Goal: Find specific page/section: Find specific page/section

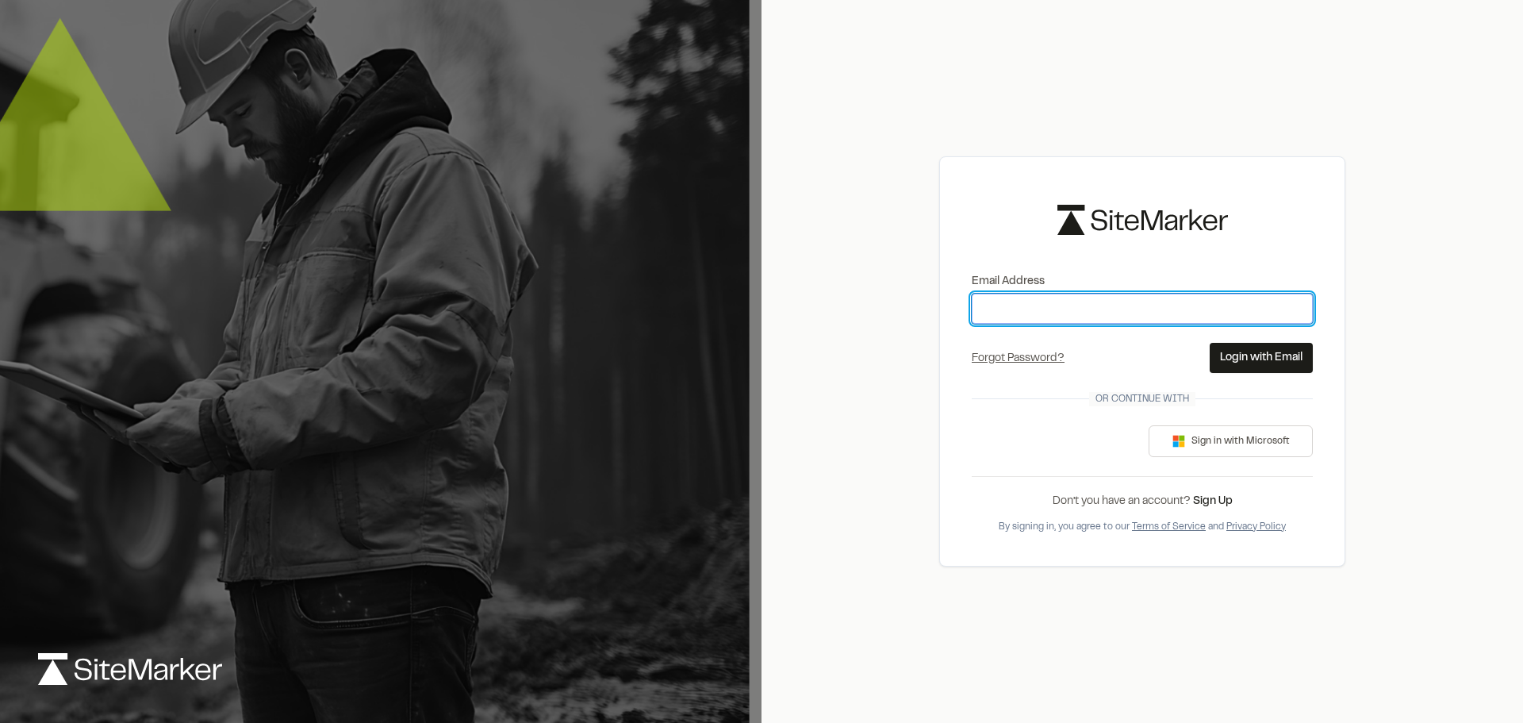
click at [1066, 296] on input "Email Address" at bounding box center [1142, 309] width 341 height 30
type input "**********"
click at [1087, 319] on input "Email Address" at bounding box center [1142, 309] width 341 height 30
type input "**********"
click at [1246, 360] on button "Login with Email" at bounding box center [1261, 358] width 103 height 30
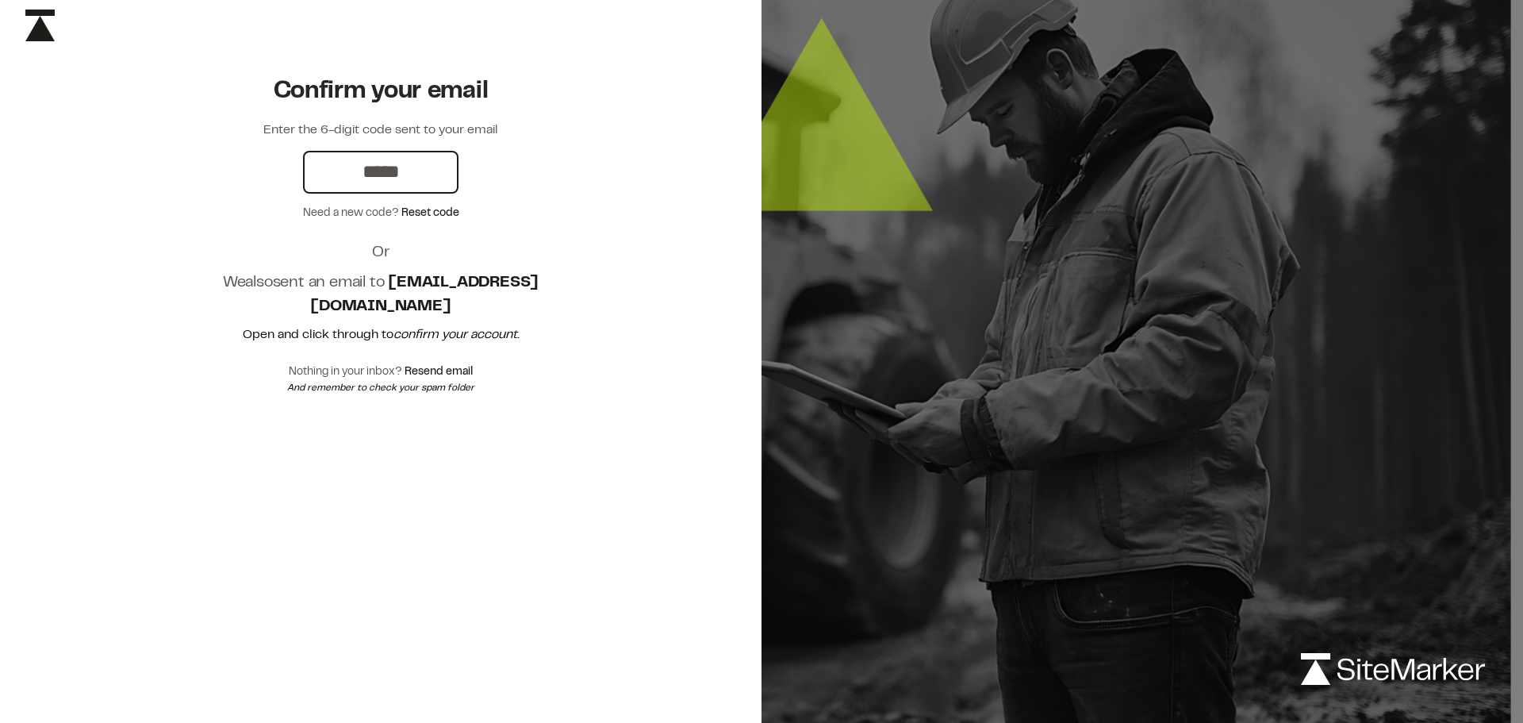
type input "******"
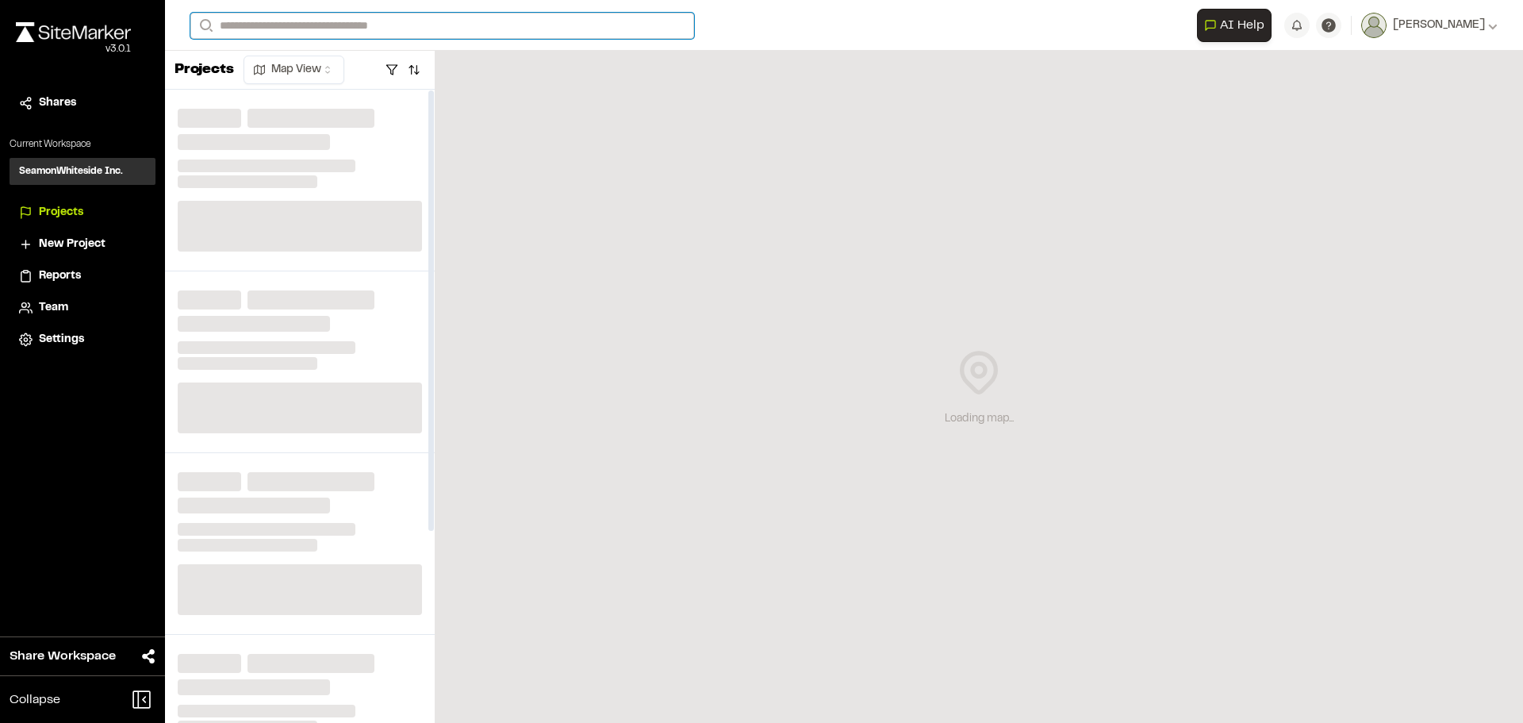
click at [303, 29] on input "Search" at bounding box center [442, 26] width 504 height 26
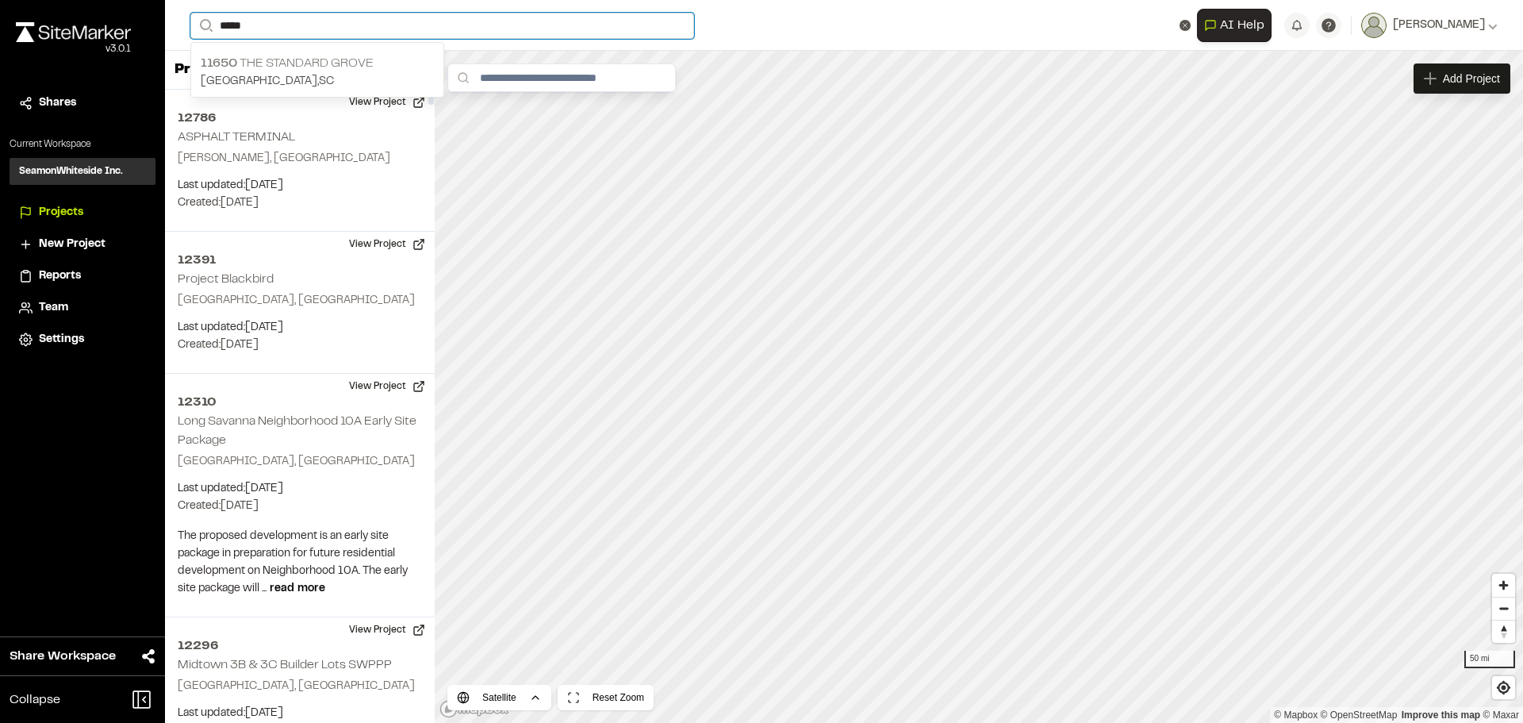
type input "*****"
click at [288, 64] on p "11650 The Standard Grove" at bounding box center [317, 63] width 233 height 19
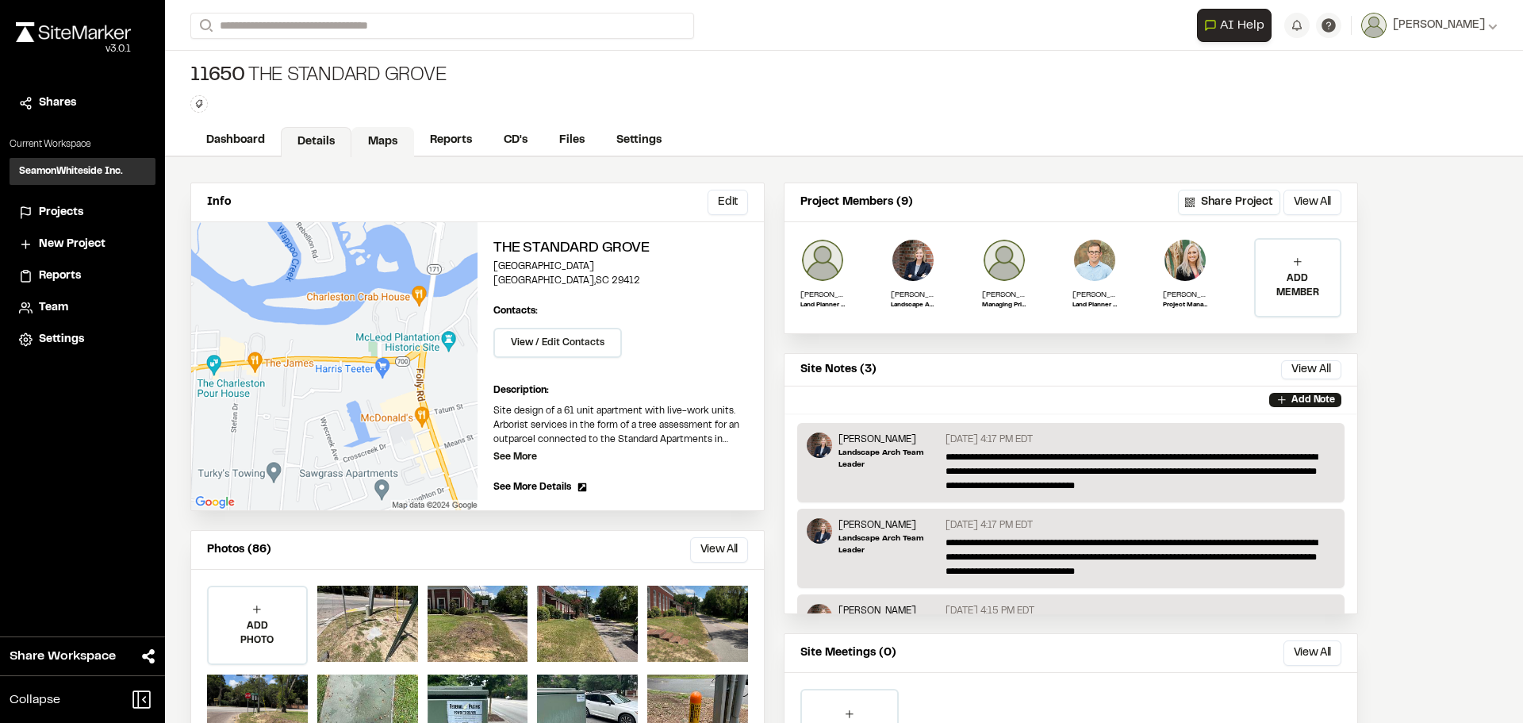
click at [382, 139] on link "Maps" at bounding box center [382, 142] width 63 height 30
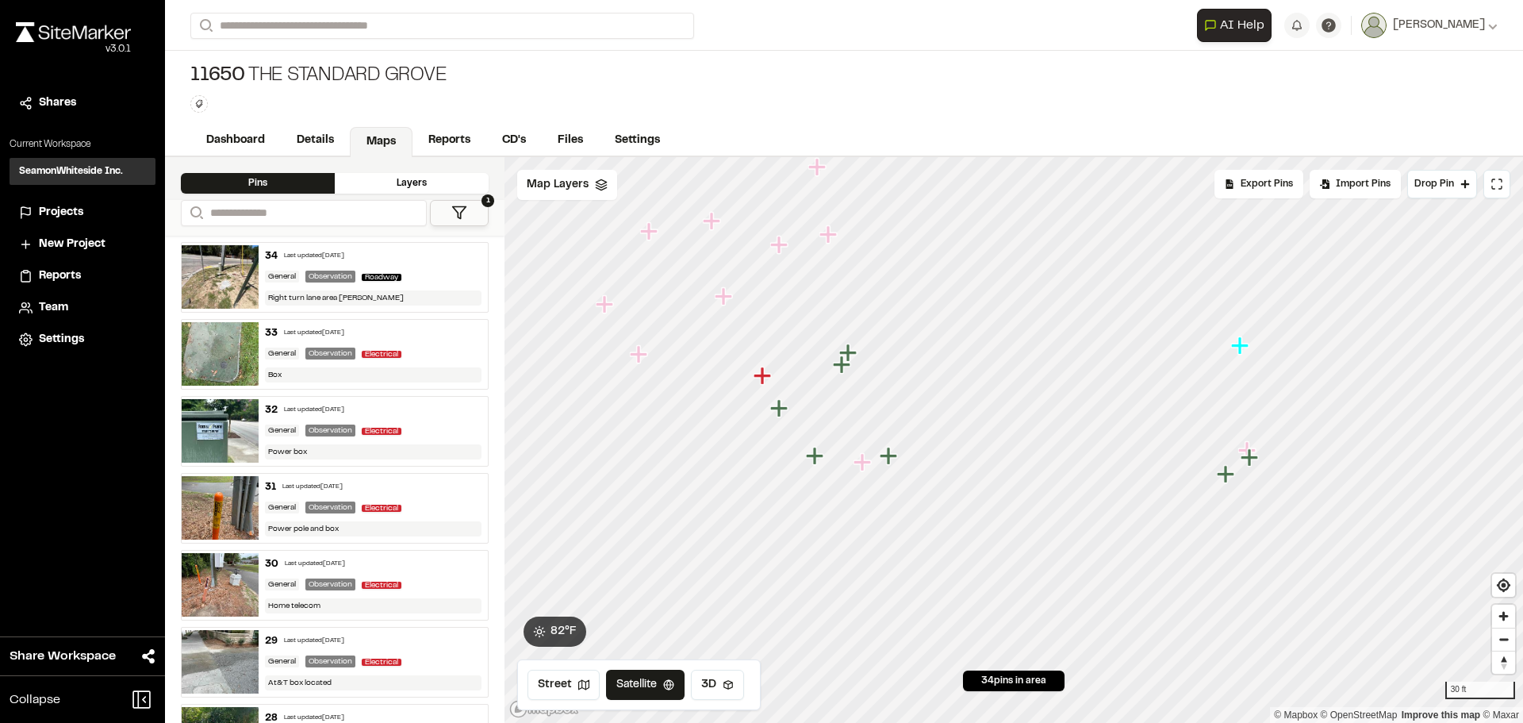
click at [820, 454] on icon "Map marker" at bounding box center [814, 455] width 17 height 17
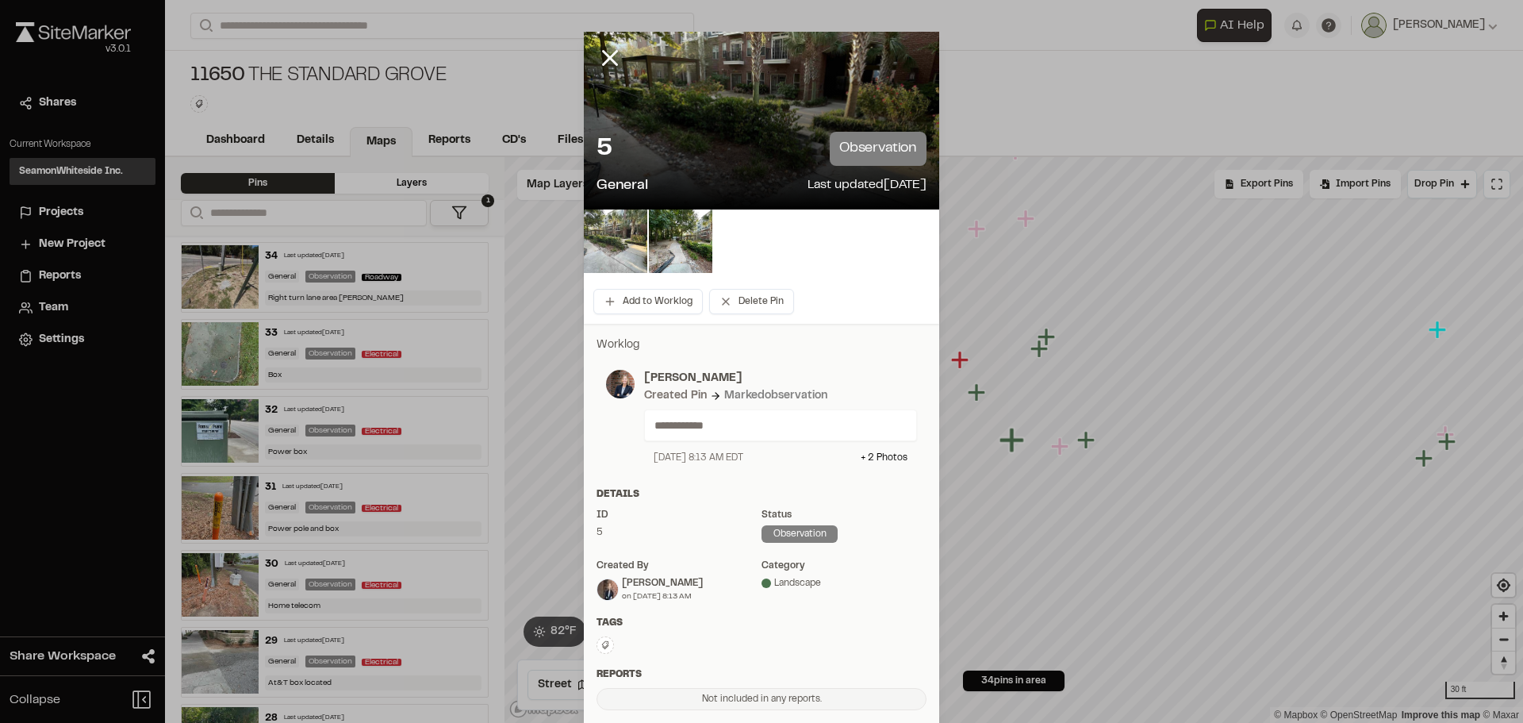
click at [620, 247] on img at bounding box center [615, 240] width 63 height 63
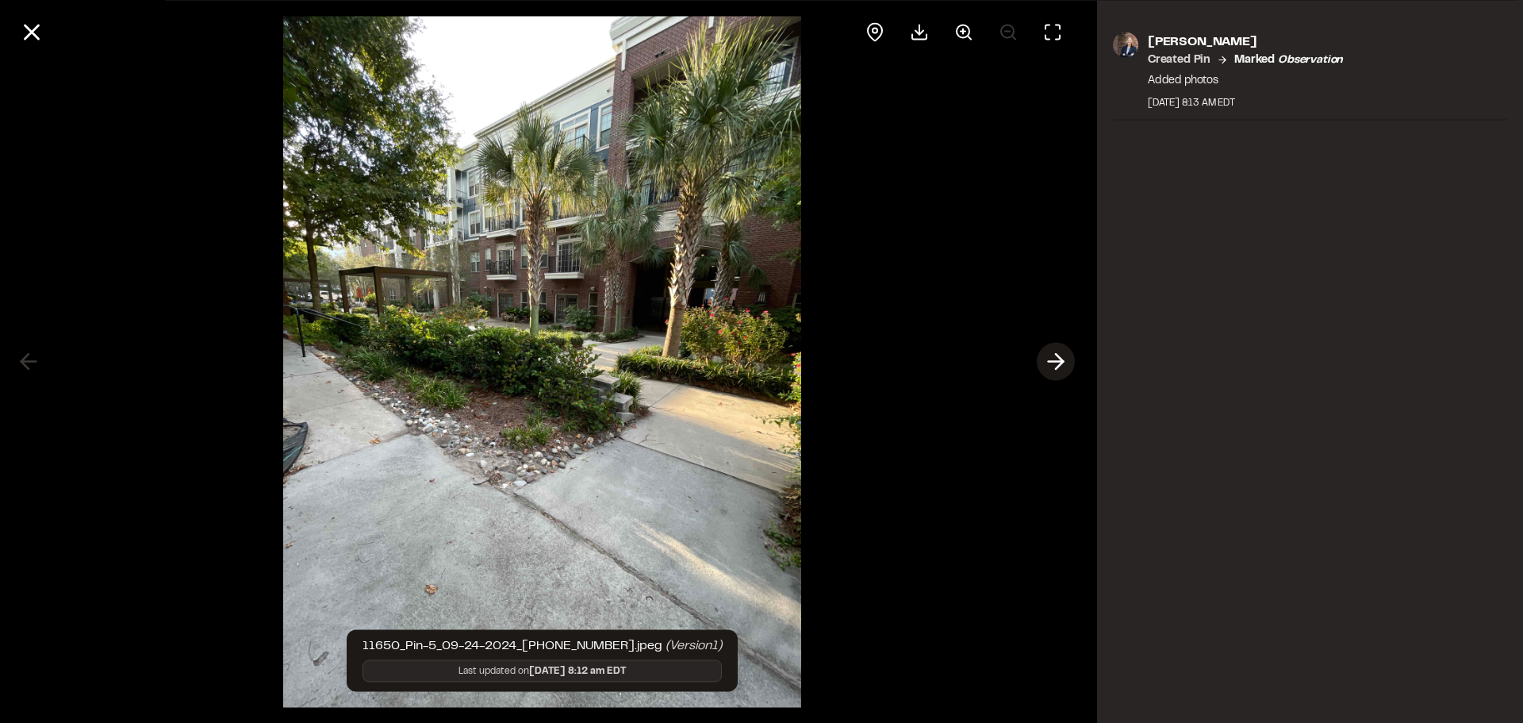
click at [1057, 367] on polyline at bounding box center [1059, 361] width 7 height 15
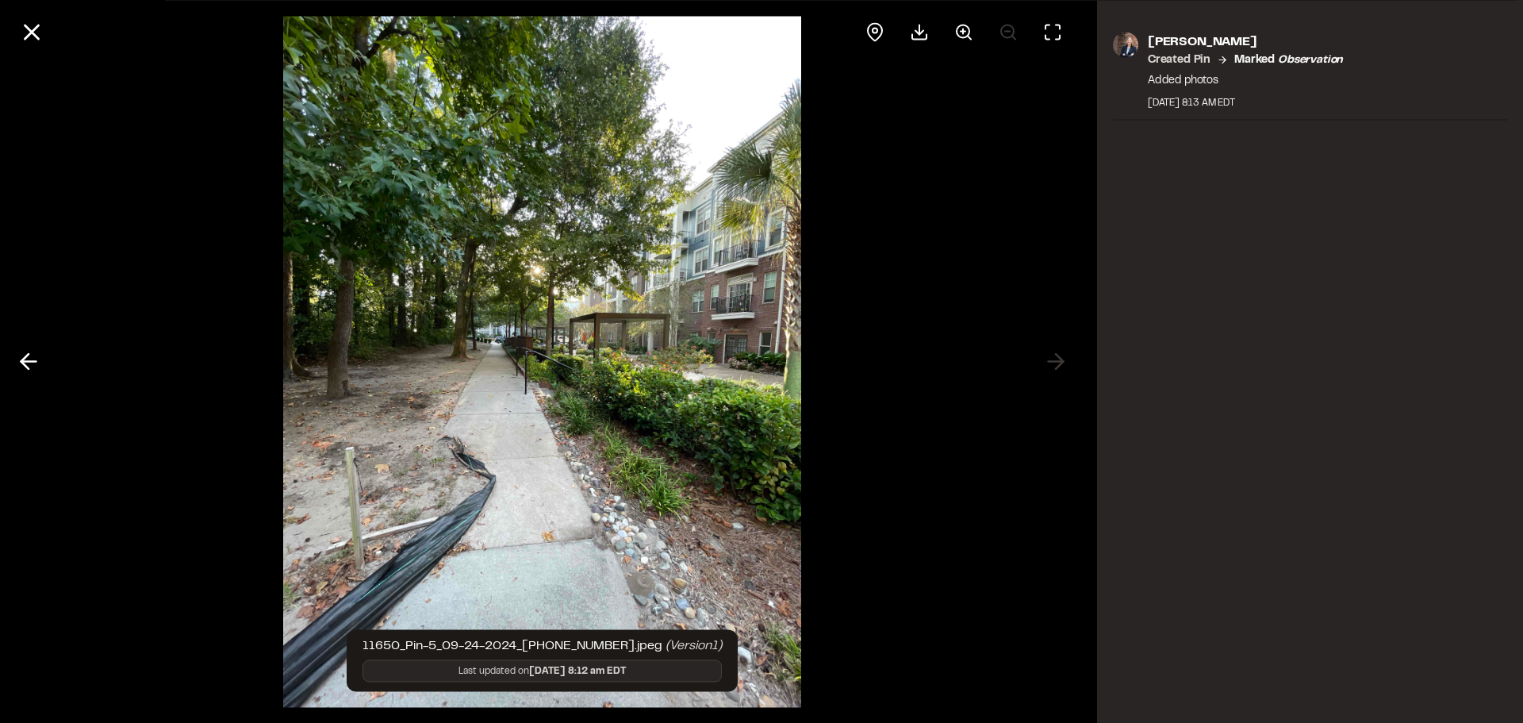
click at [1057, 366] on div at bounding box center [542, 361] width 1085 height 723
click at [42, 38] on icon at bounding box center [31, 31] width 27 height 27
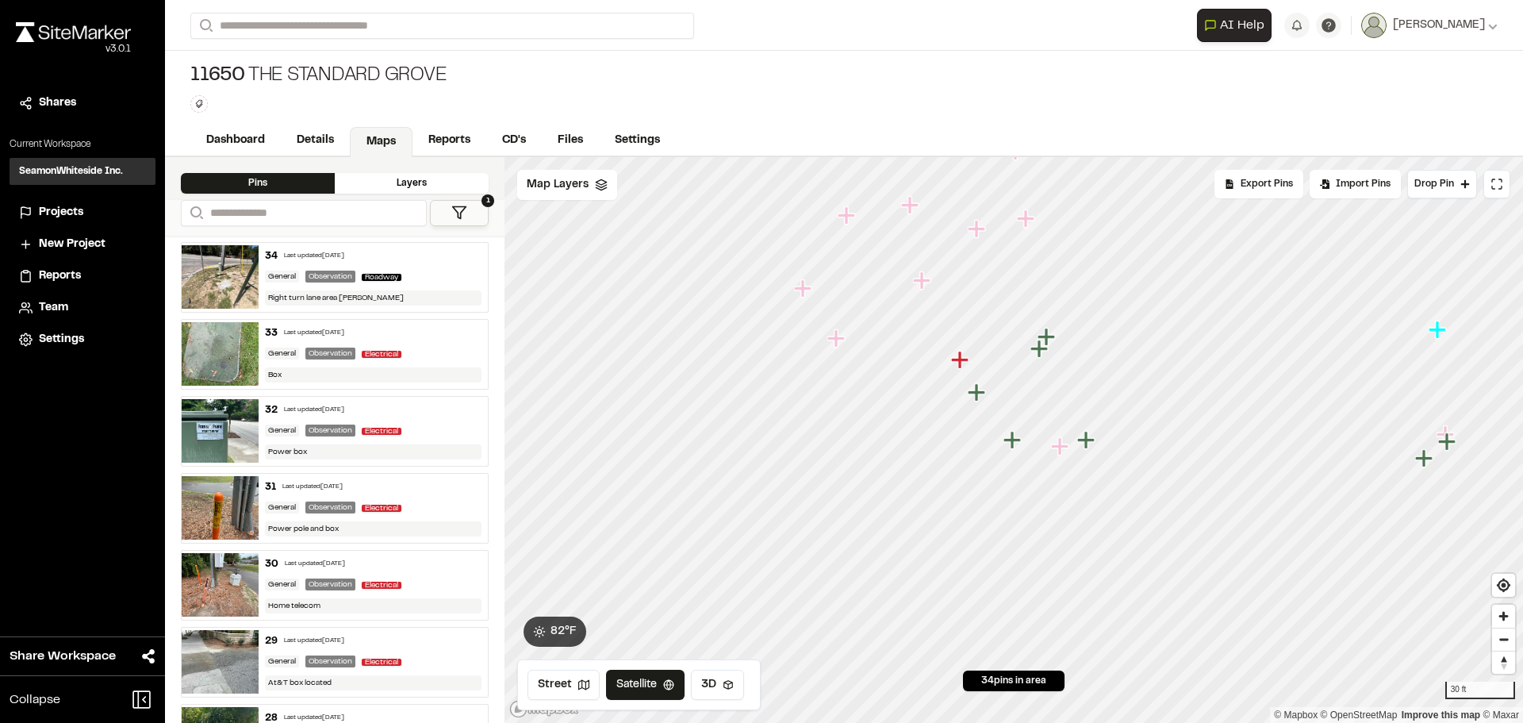
click at [984, 395] on icon "Map marker" at bounding box center [978, 392] width 21 height 21
click at [993, 405] on icon "Map marker" at bounding box center [995, 406] width 17 height 17
click at [1106, 522] on icon "Map marker" at bounding box center [1114, 526] width 21 height 21
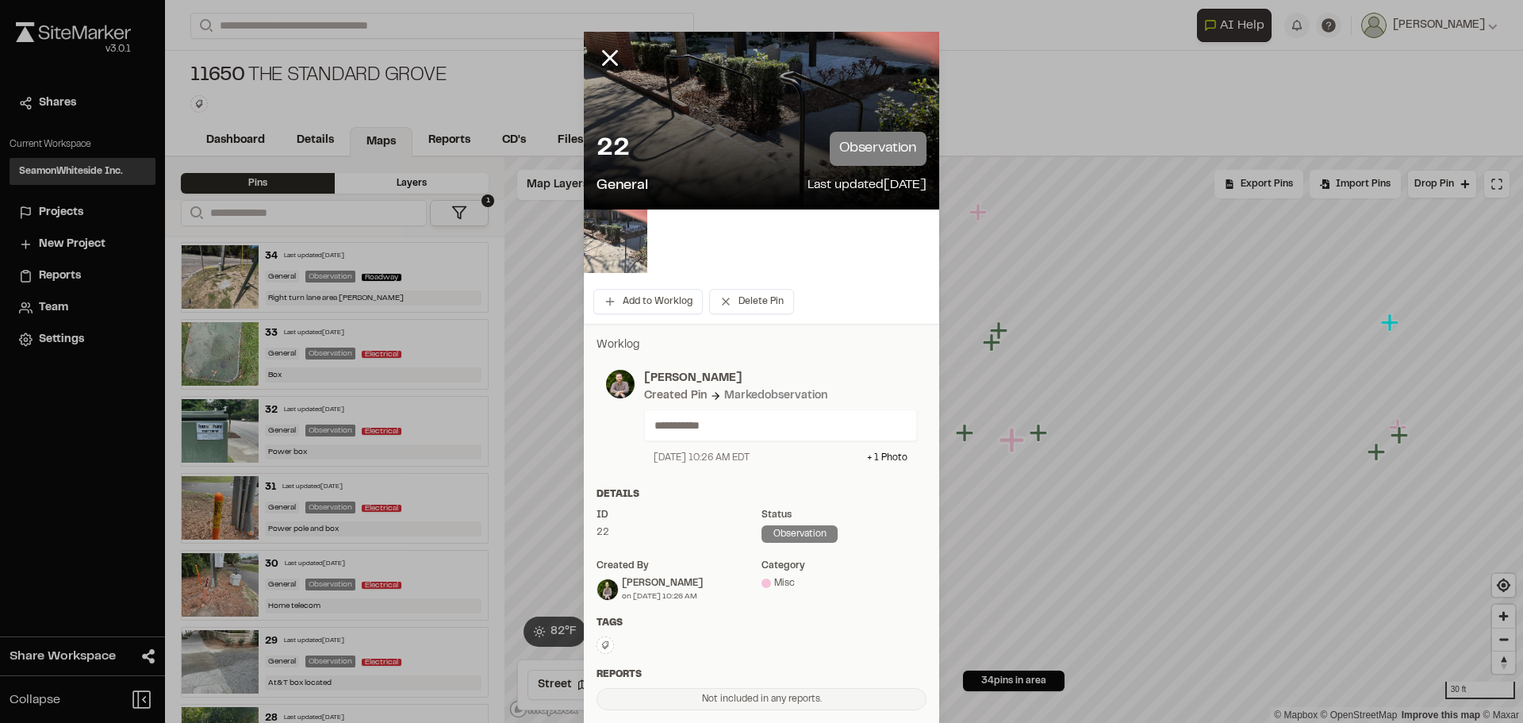
click at [612, 234] on img at bounding box center [615, 240] width 63 height 63
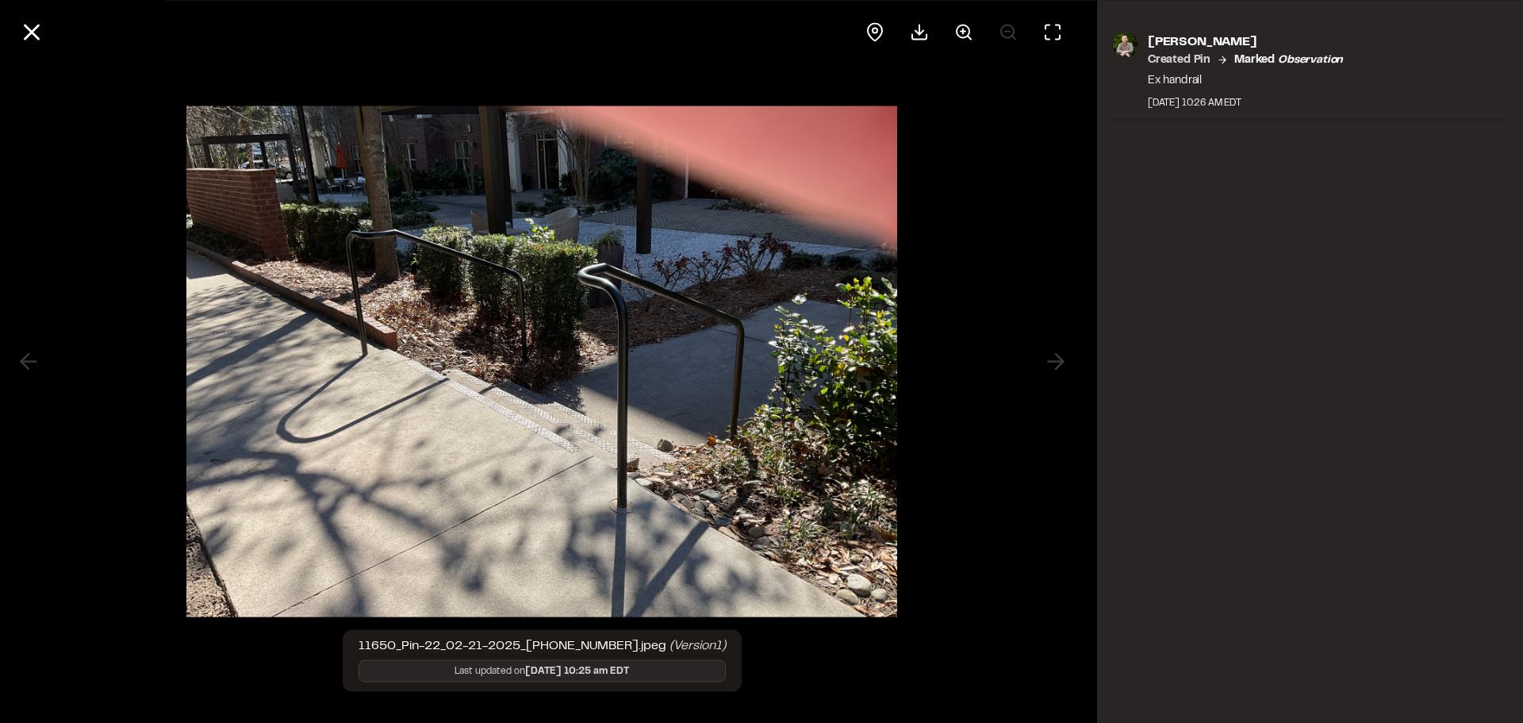
click at [1044, 364] on div at bounding box center [542, 361] width 1085 height 723
click at [47, 40] on button at bounding box center [32, 32] width 38 height 38
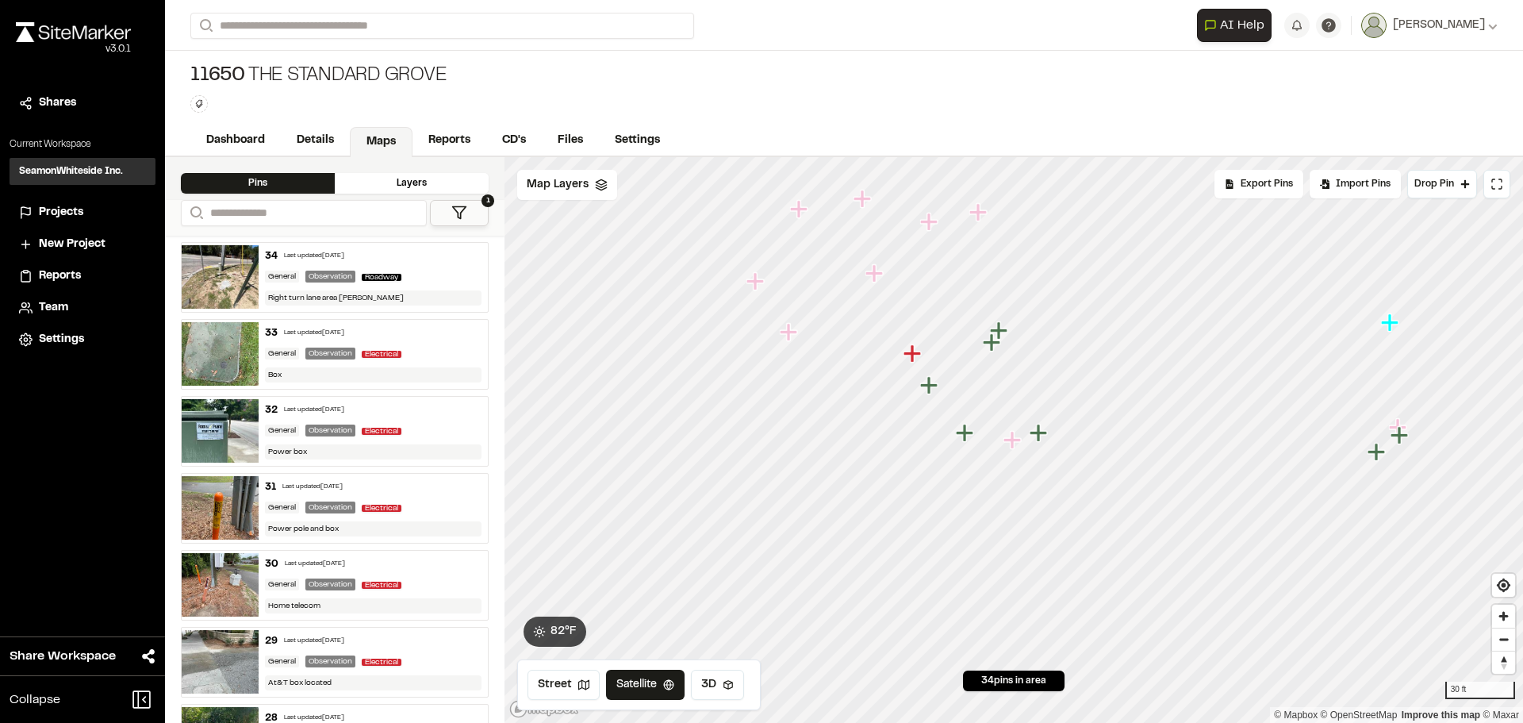
click at [960, 430] on icon "Map marker" at bounding box center [966, 433] width 21 height 21
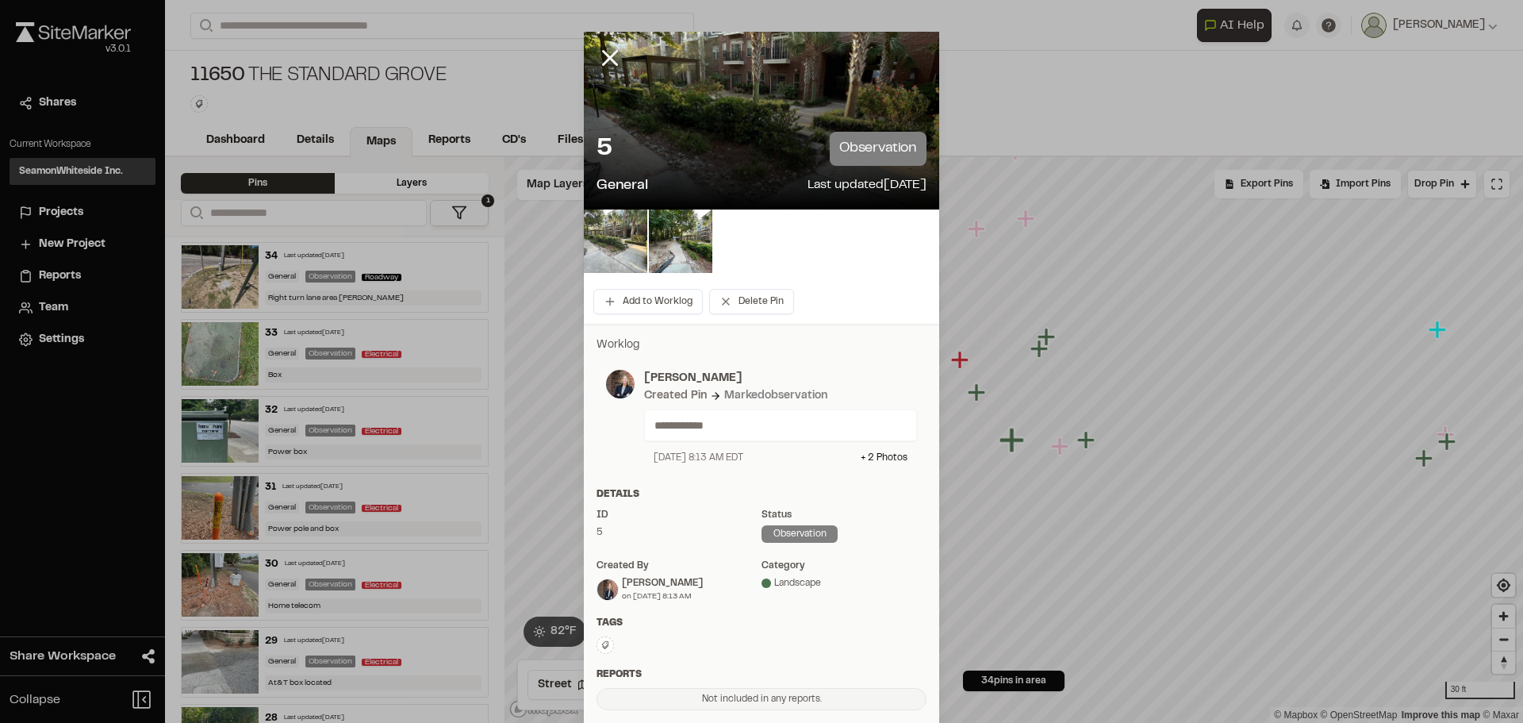
click at [609, 243] on img at bounding box center [615, 240] width 63 height 63
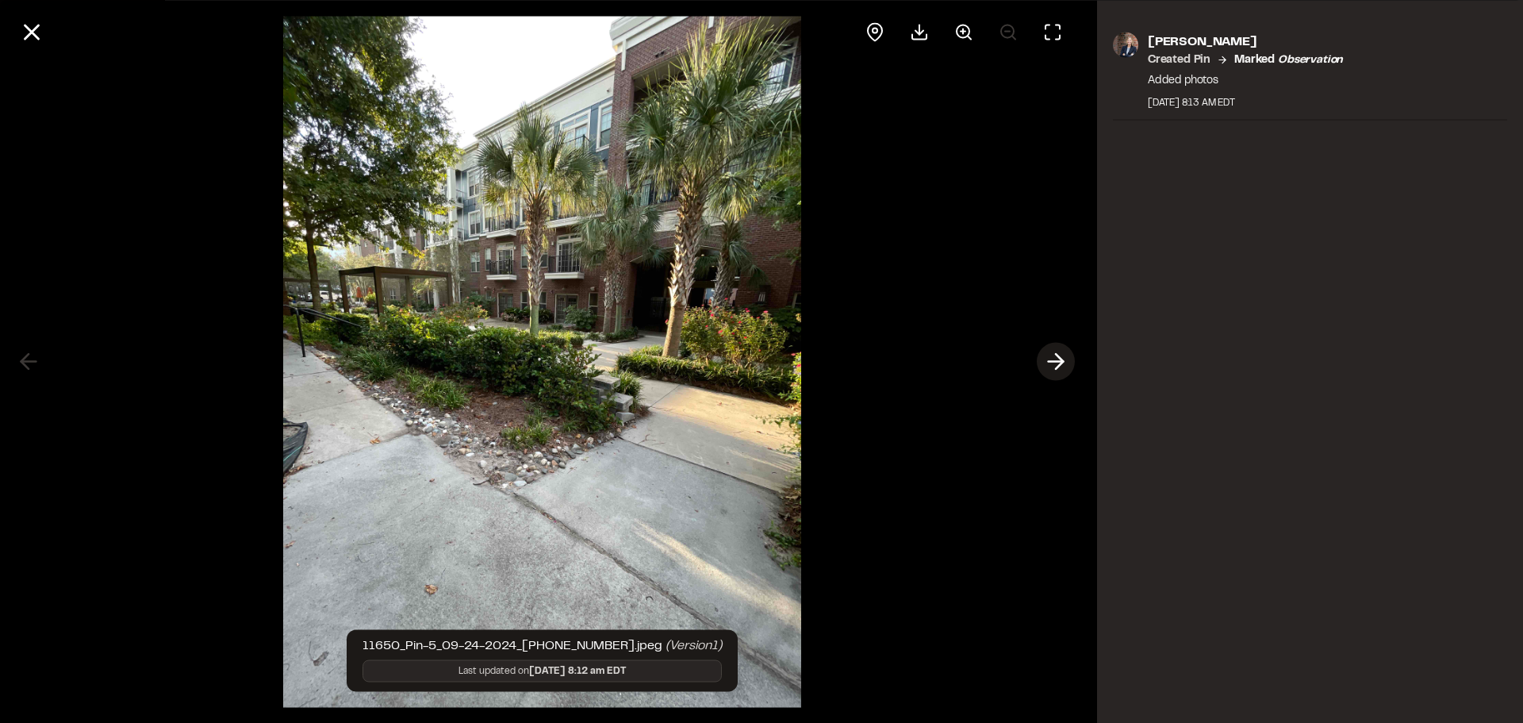
click at [1065, 361] on icon at bounding box center [1055, 361] width 25 height 27
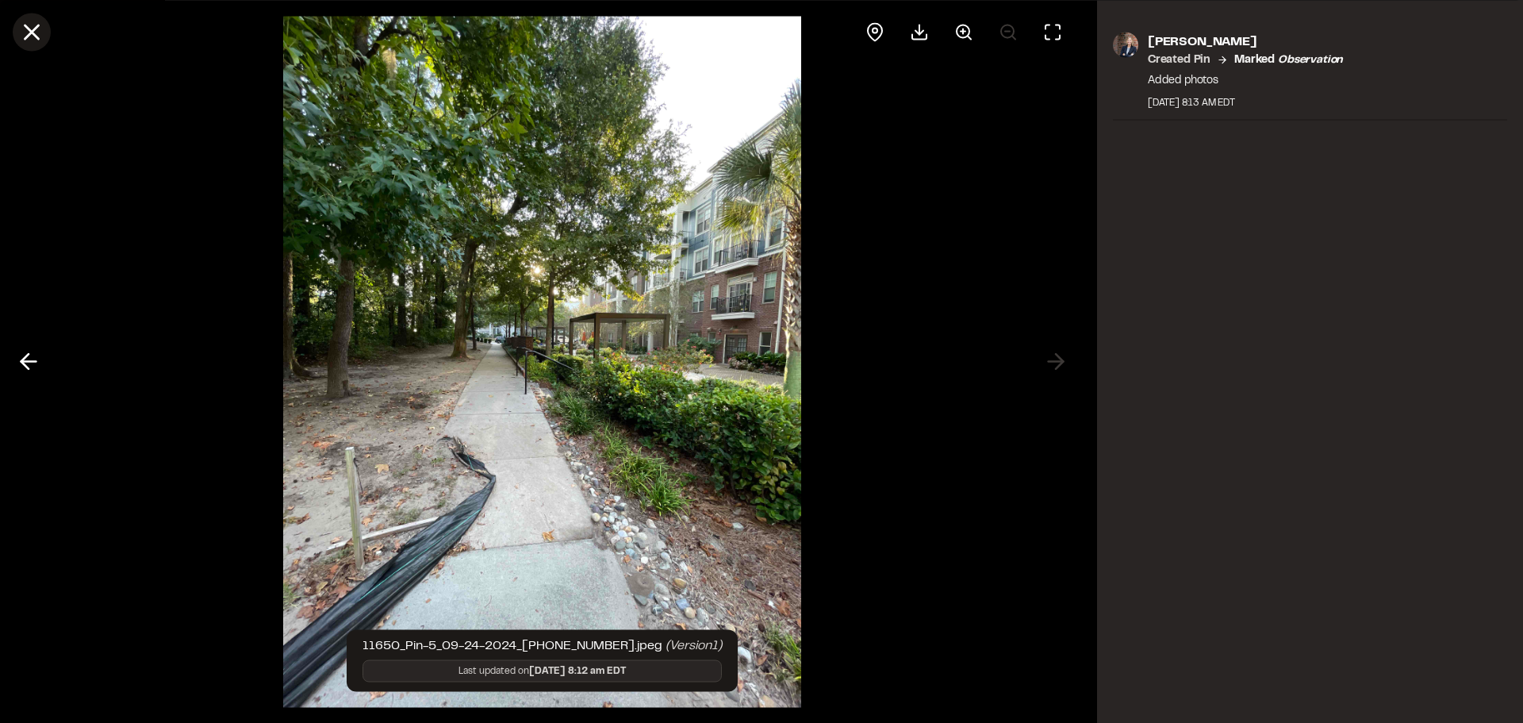
click at [48, 33] on button at bounding box center [32, 32] width 38 height 38
